Goal: Information Seeking & Learning: Learn about a topic

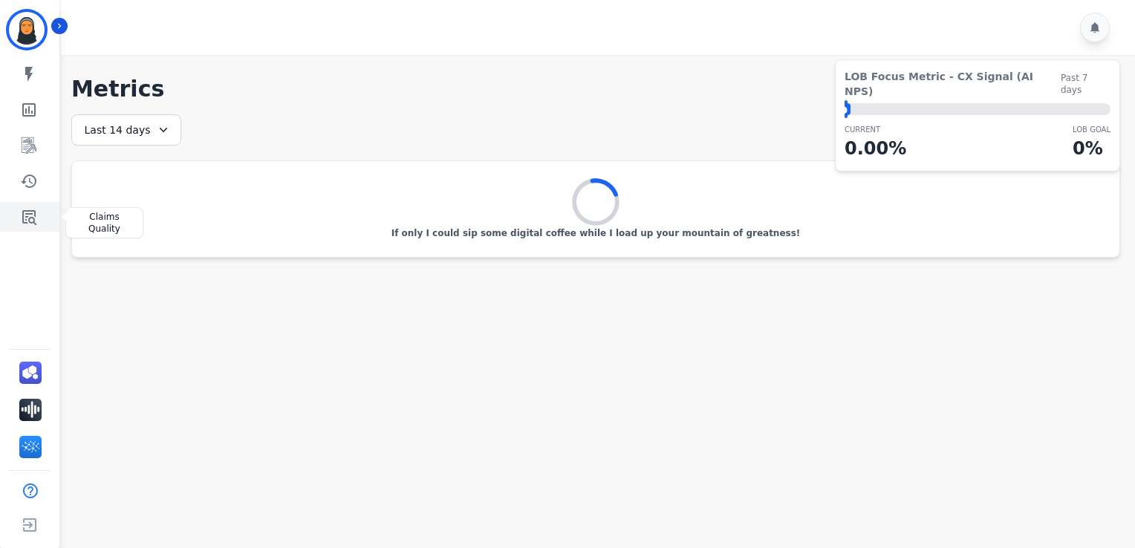
click at [37, 212] on link "Sidebar" at bounding box center [30, 217] width 57 height 30
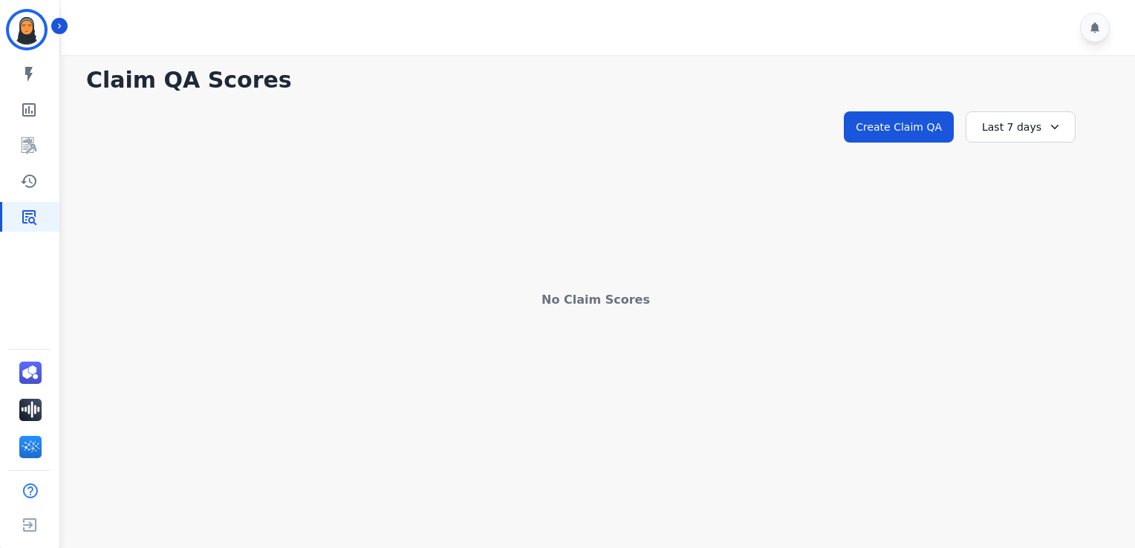
click at [1050, 132] on icon at bounding box center [1054, 127] width 15 height 15
click at [1032, 233] on li "Last 14 days" at bounding box center [1030, 235] width 74 height 15
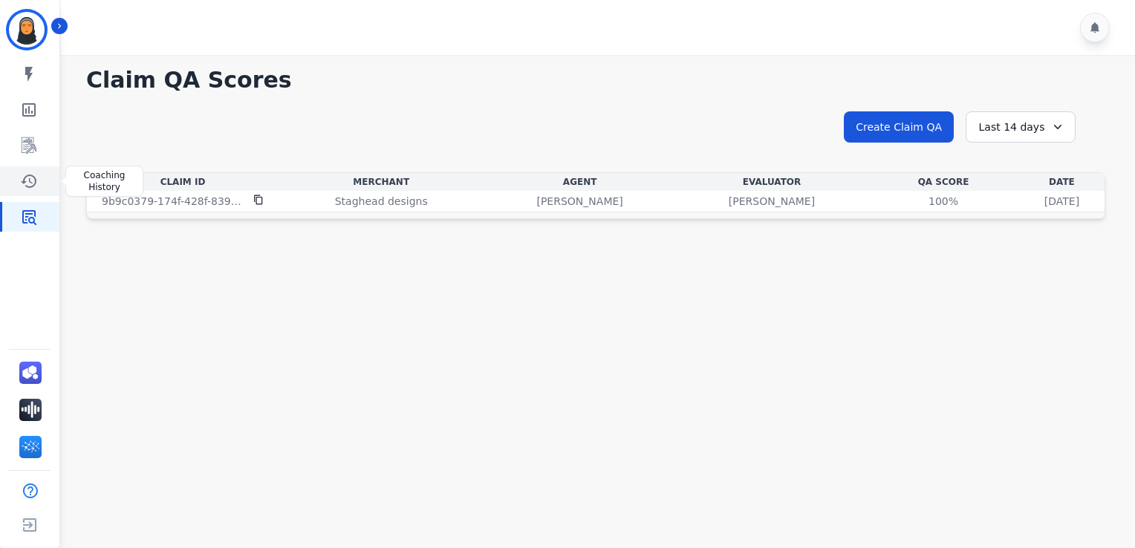
click at [21, 184] on icon "Sidebar" at bounding box center [29, 181] width 18 height 18
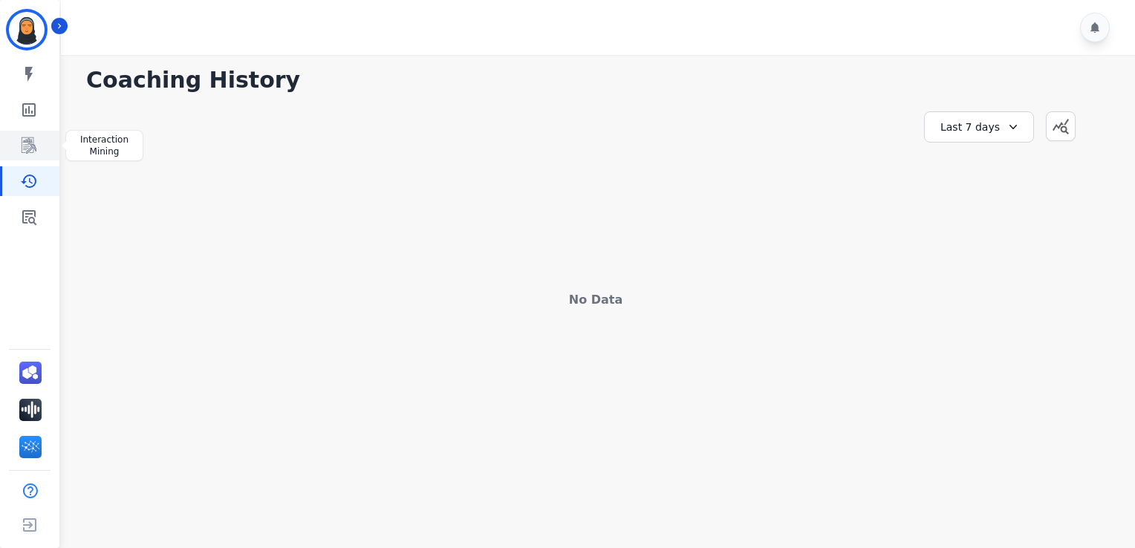
click at [39, 154] on link "Sidebar" at bounding box center [30, 146] width 57 height 30
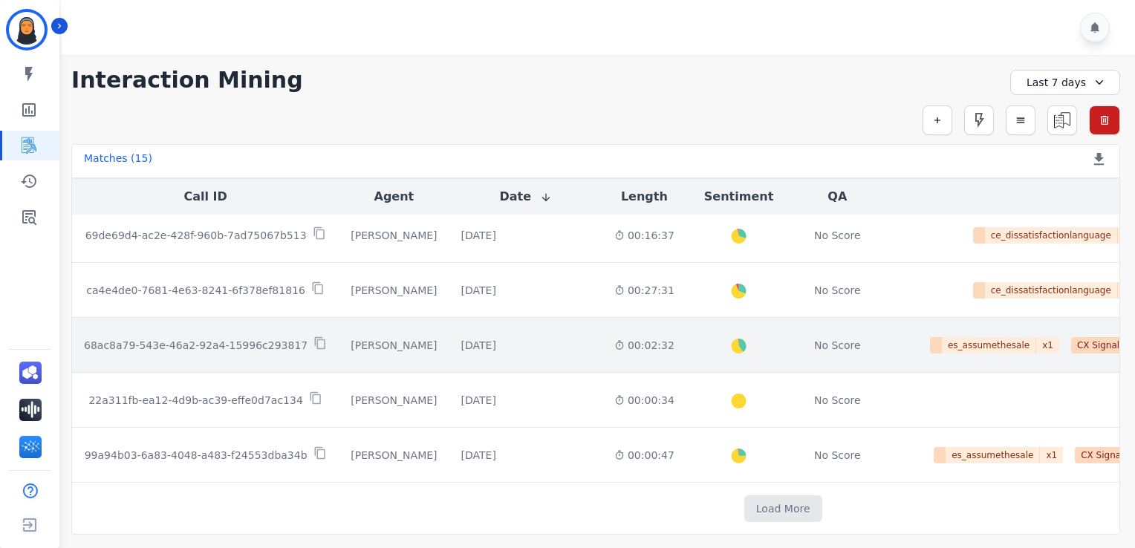
scroll to position [557, 0]
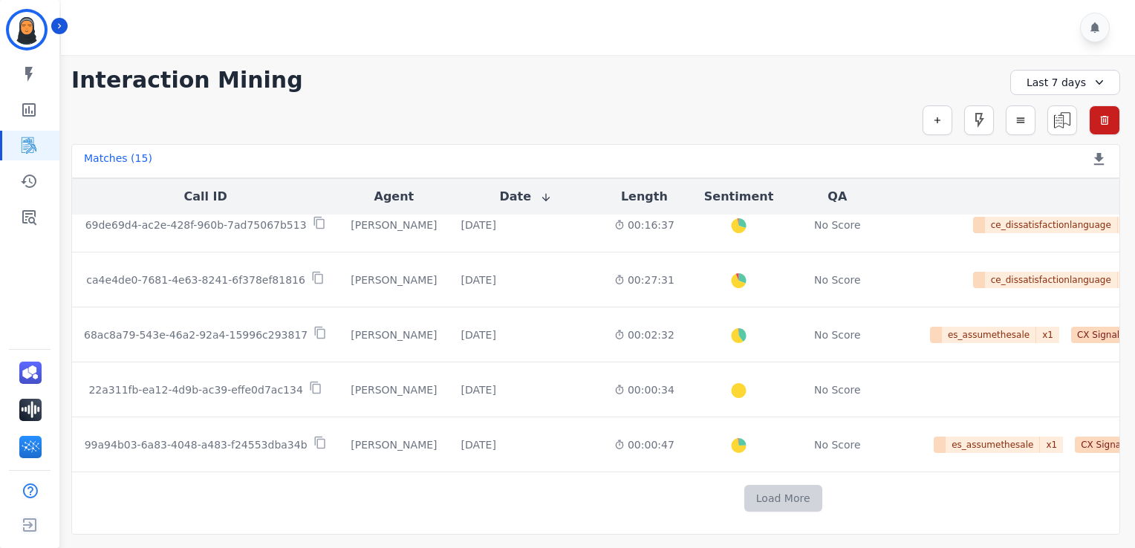
click at [744, 486] on button "Load More" at bounding box center [783, 498] width 78 height 27
click at [744, 495] on button "Load More" at bounding box center [783, 498] width 78 height 27
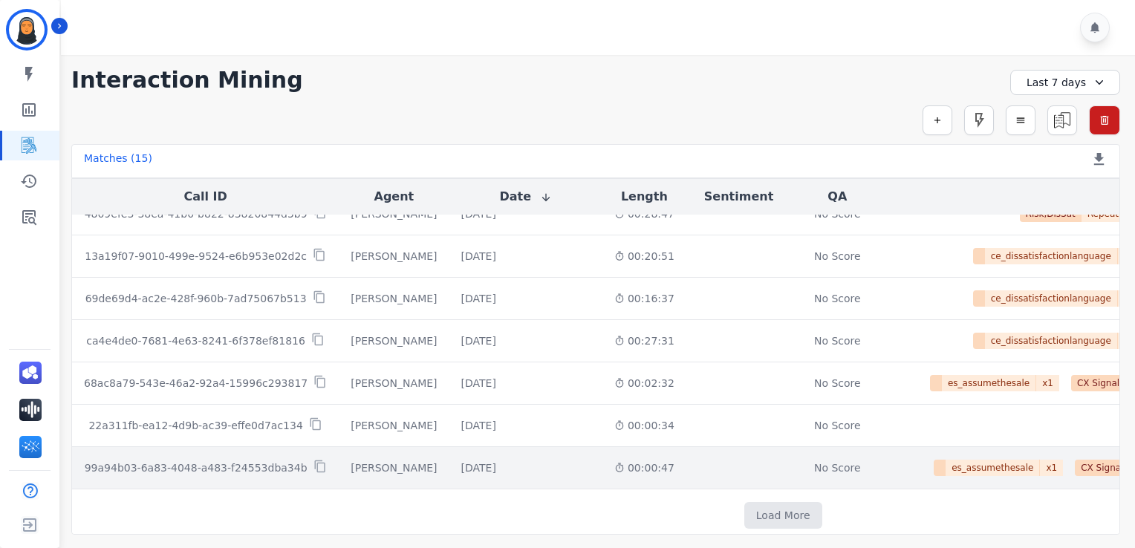
scroll to position [1180, 0]
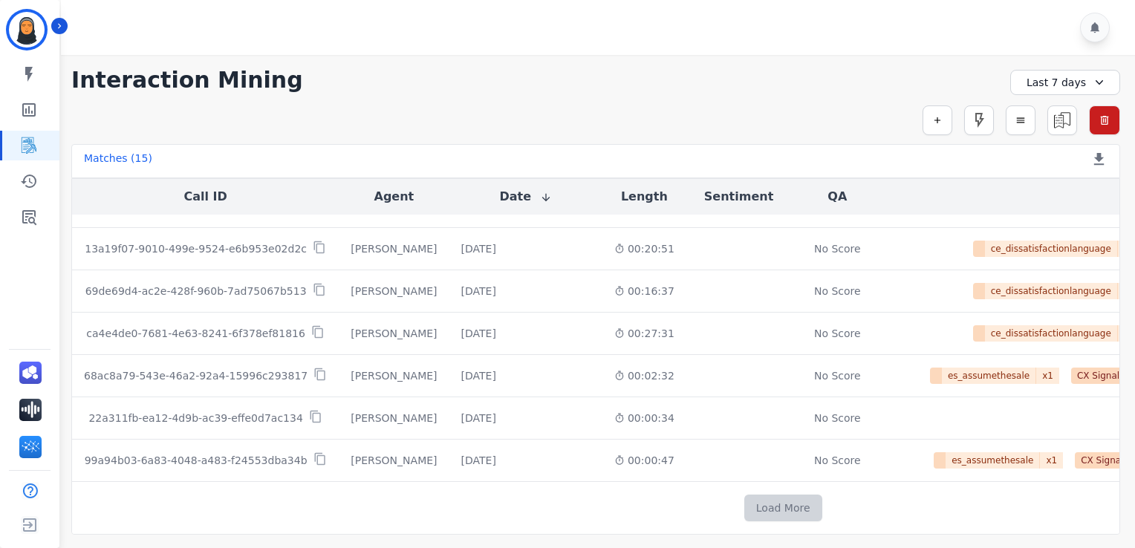
click at [744, 502] on button "Load More" at bounding box center [783, 508] width 78 height 27
click at [744, 510] on button "Load More" at bounding box center [783, 508] width 78 height 27
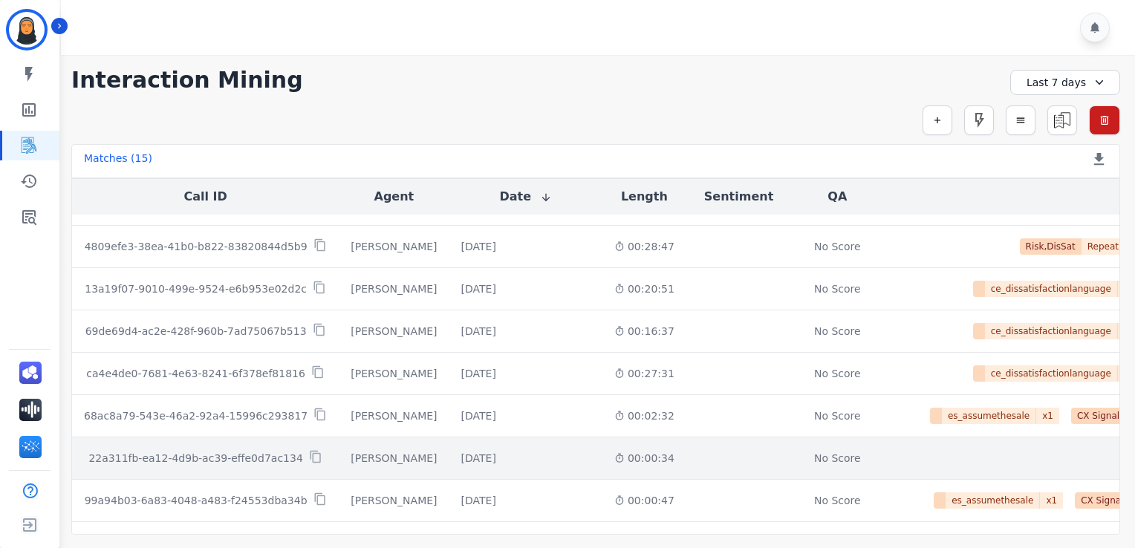
scroll to position [1813, 0]
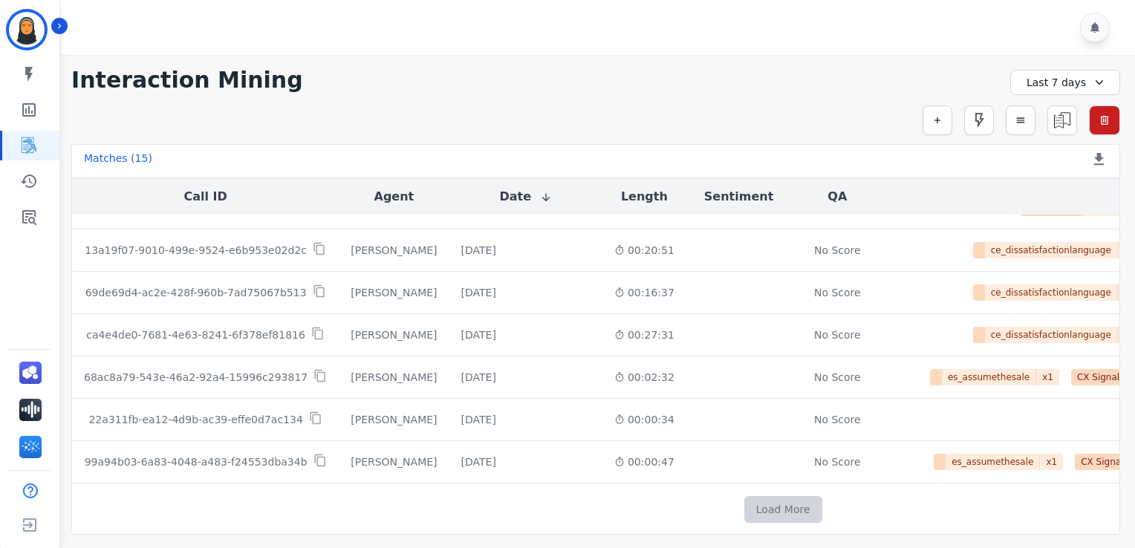
click at [744, 501] on button "Load More" at bounding box center [783, 509] width 78 height 27
click at [744, 498] on button "Load More" at bounding box center [783, 509] width 78 height 27
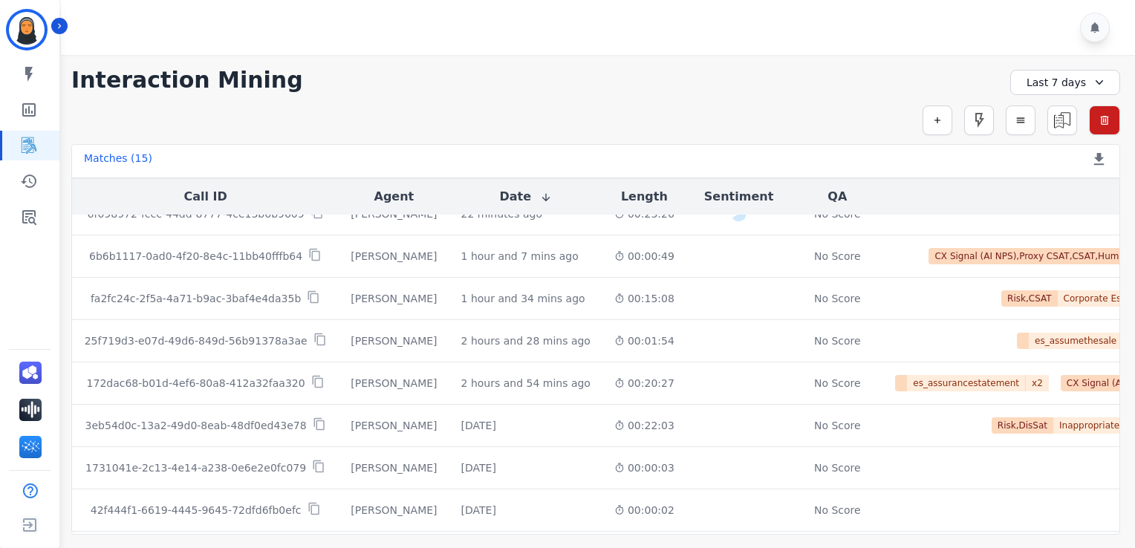
scroll to position [812, 0]
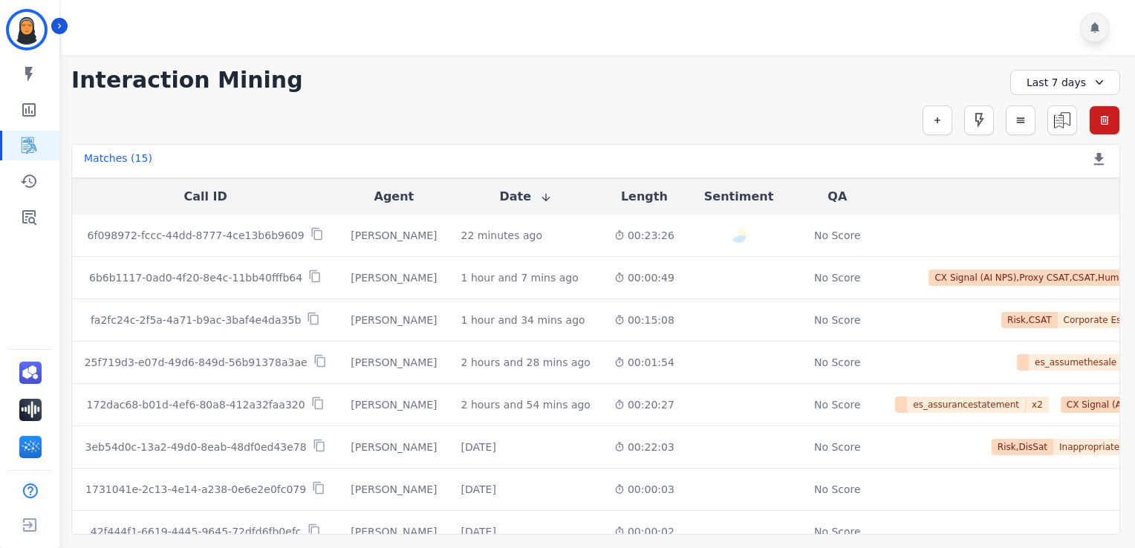
click at [1089, 30] on icon at bounding box center [1095, 28] width 12 height 12
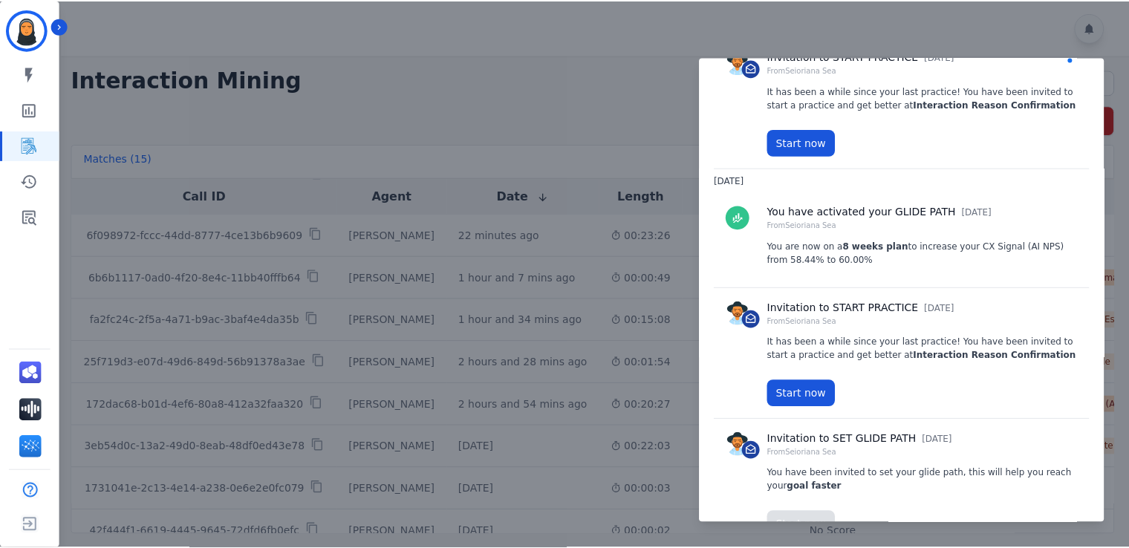
scroll to position [0, 0]
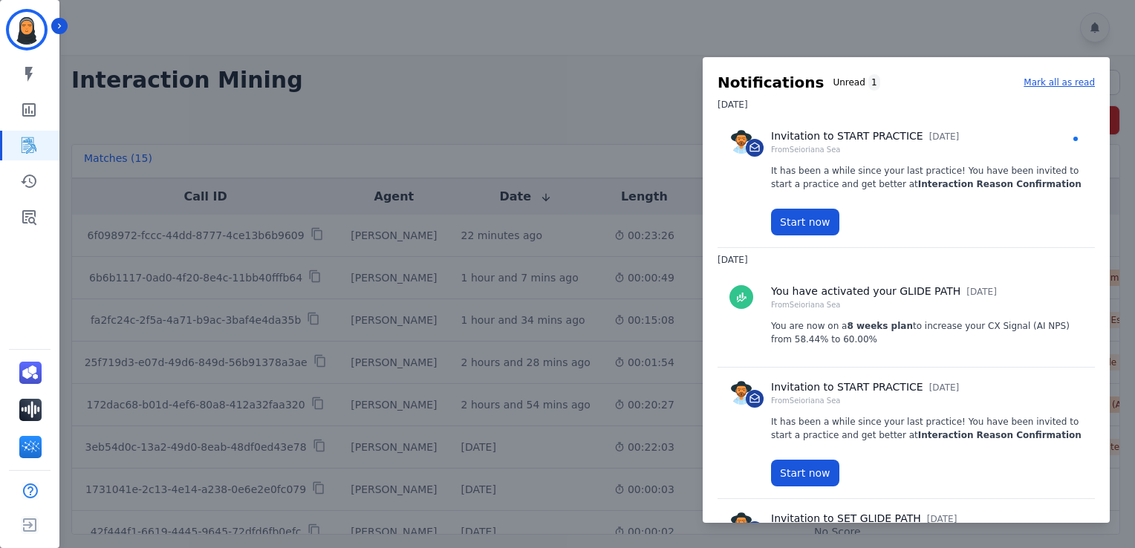
click at [565, 46] on div at bounding box center [567, 274] width 1135 height 548
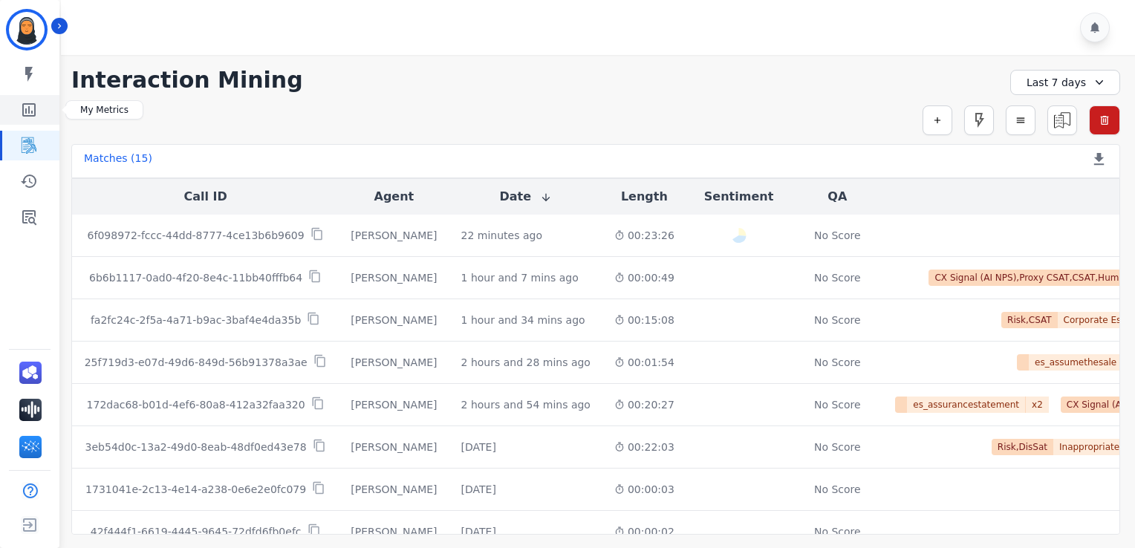
click at [28, 116] on icon "Sidebar" at bounding box center [28, 109] width 13 height 13
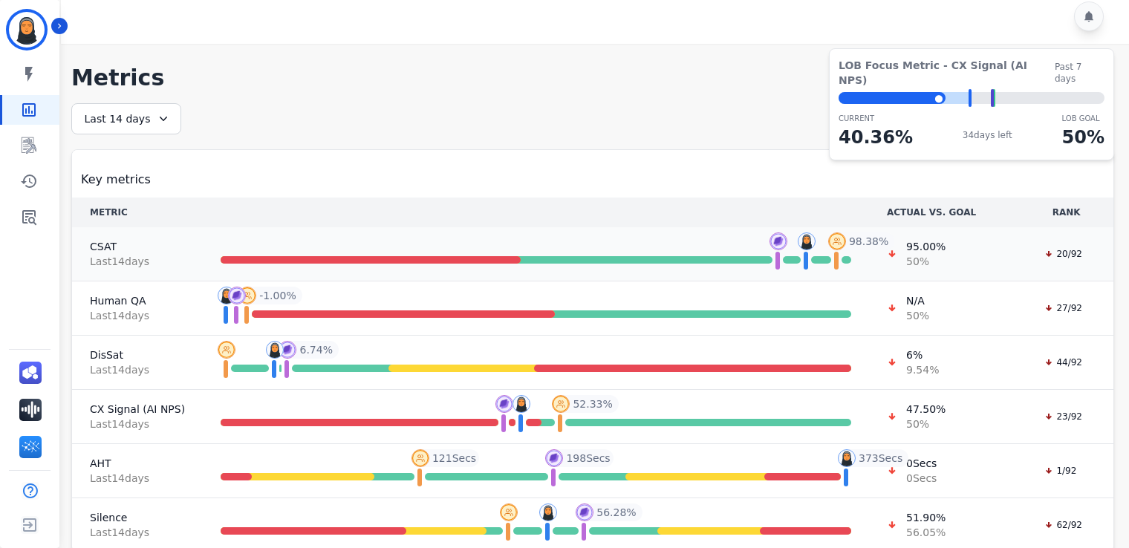
scroll to position [14, 0]
